Goal: Task Accomplishment & Management: Complete application form

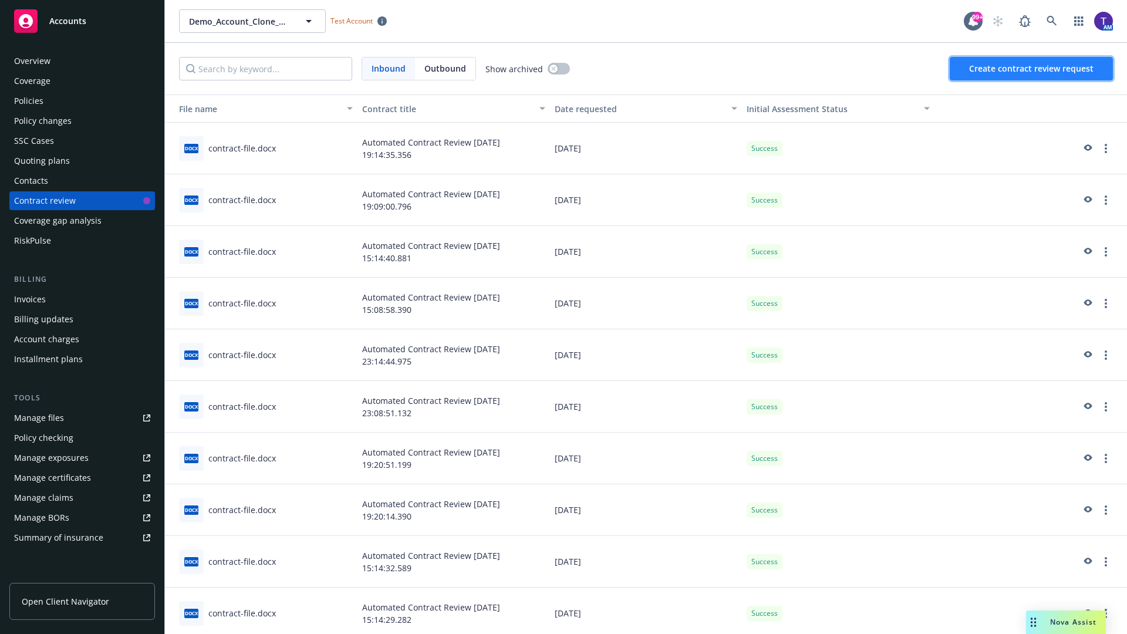
click at [1031, 69] on span "Create contract review request" at bounding box center [1031, 68] width 124 height 11
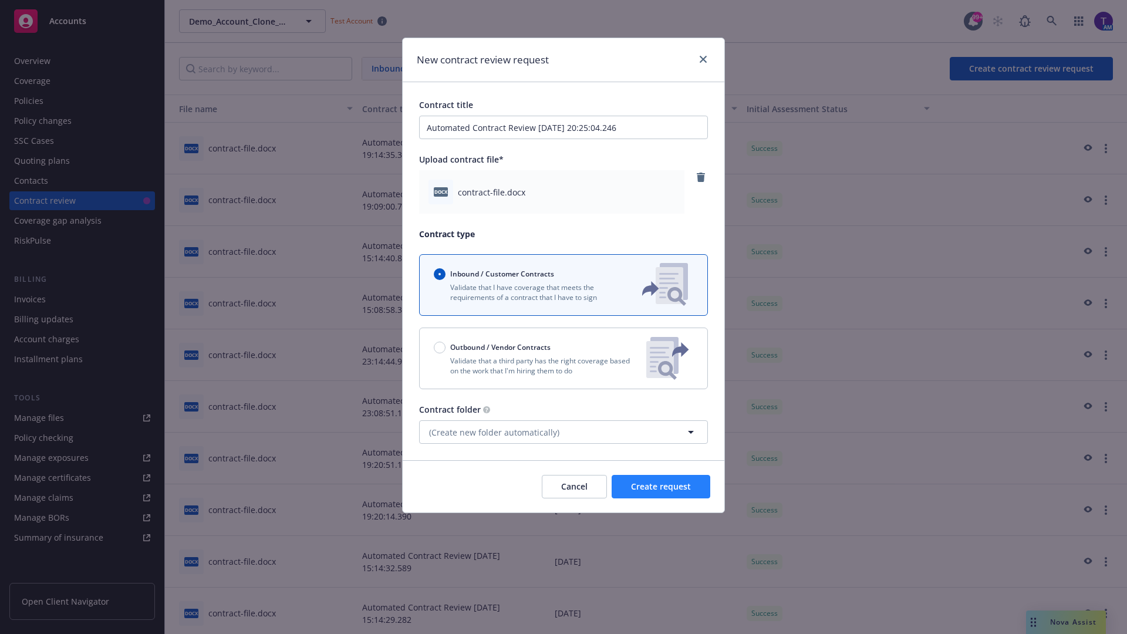
type input "Automated Contract Review 09-16-2025 20:25:04.246"
click at [661, 486] on span "Create request" at bounding box center [661, 486] width 60 height 11
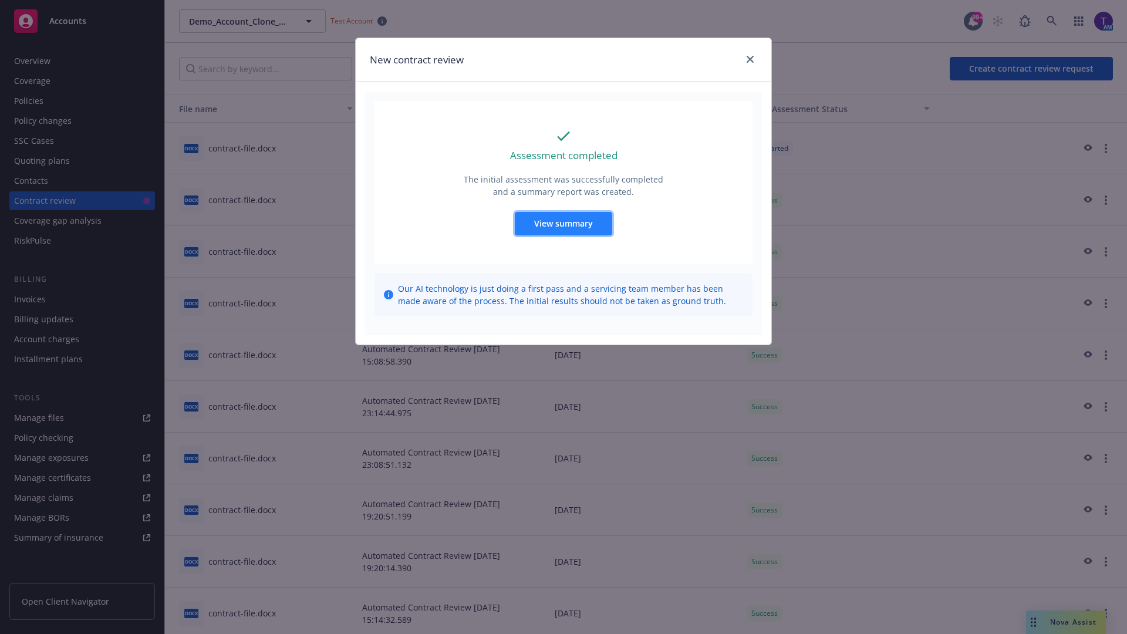
click at [563, 223] on span "View summary" at bounding box center [563, 223] width 59 height 11
